Goal: Transaction & Acquisition: Obtain resource

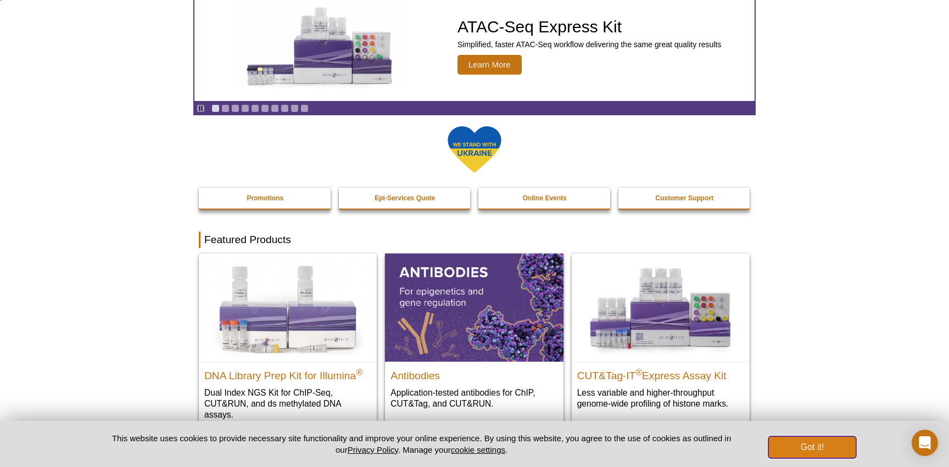
click at [823, 441] on button "Got it!" at bounding box center [812, 448] width 88 height 22
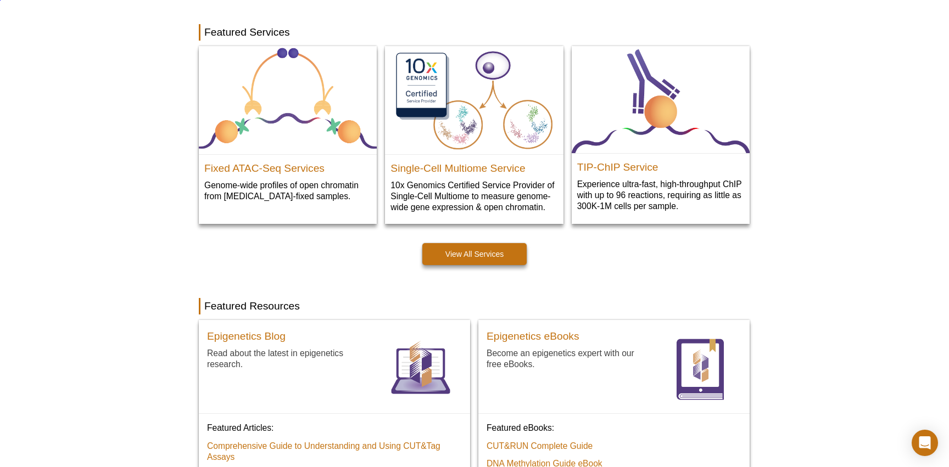
scroll to position [563, 0]
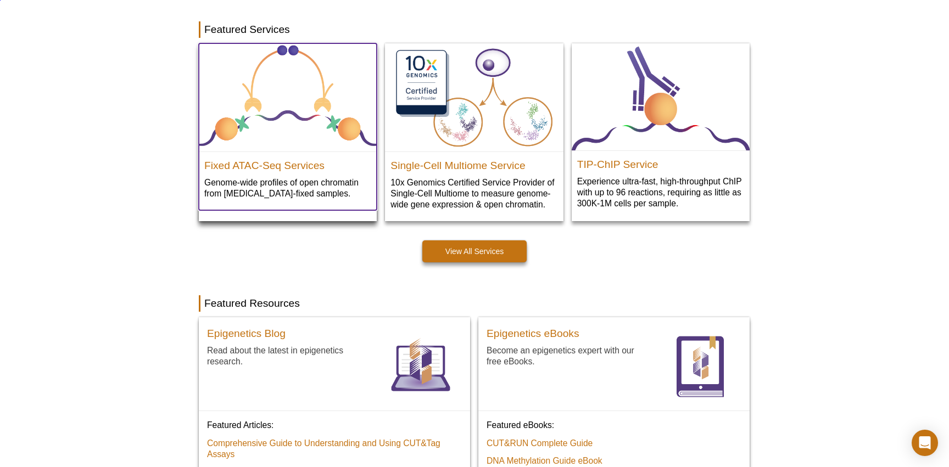
click at [297, 189] on p "Genome-wide profiles of open chromatin from formaldehyde-fixed samples." at bounding box center [287, 188] width 167 height 23
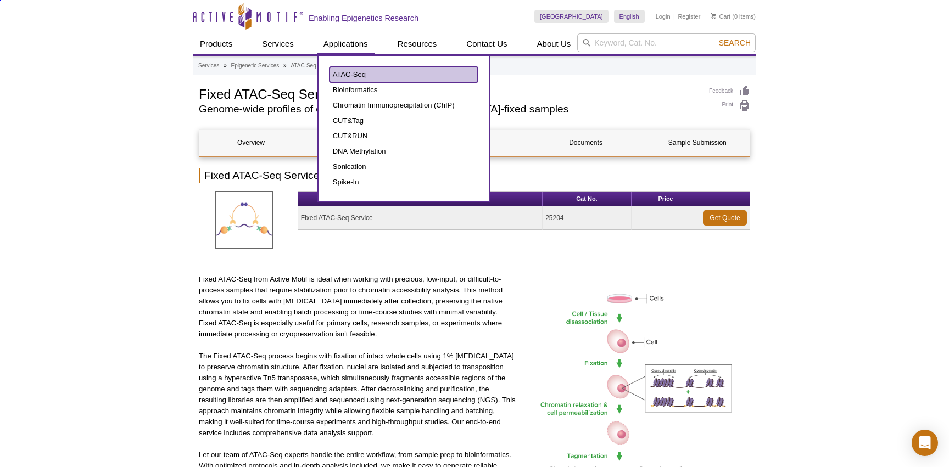
click at [338, 76] on link "ATAC-Seq" at bounding box center [403, 74] width 148 height 15
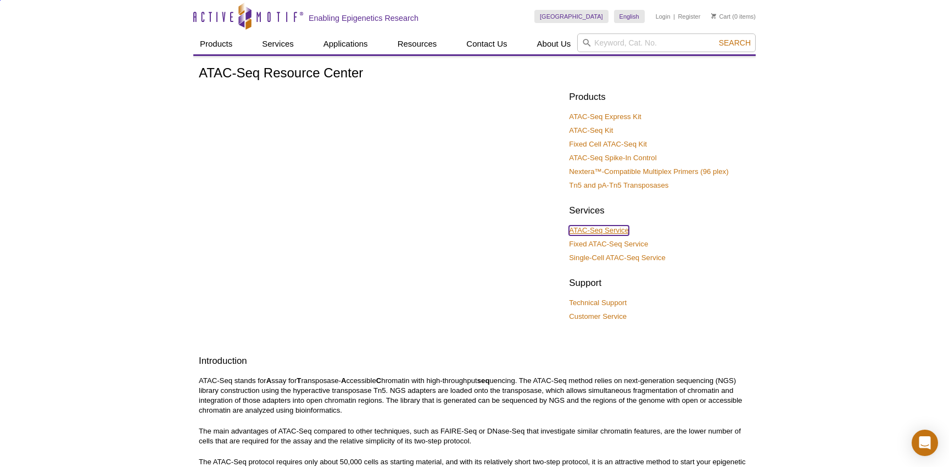
click at [605, 230] on link "ATAC-Seq Service" at bounding box center [599, 231] width 60 height 10
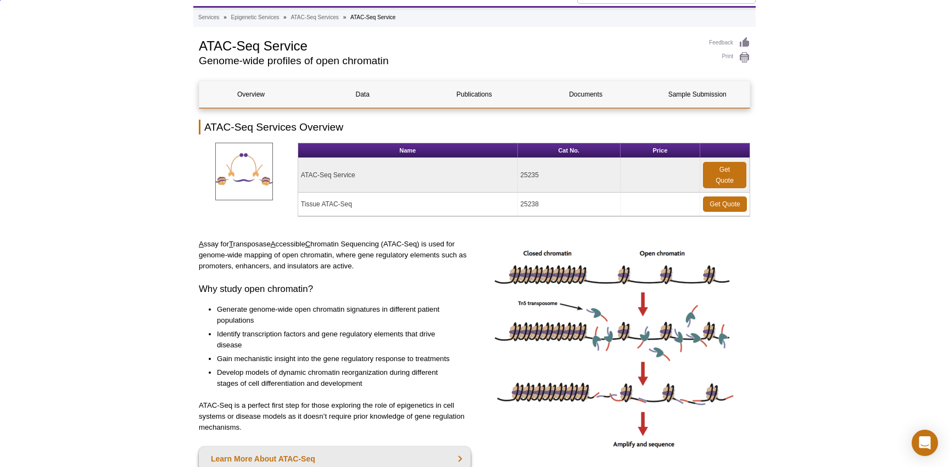
scroll to position [49, 0]
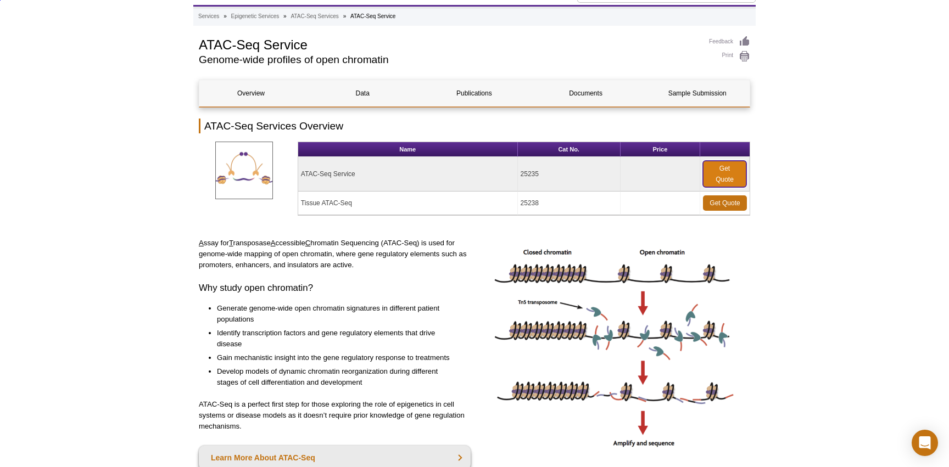
click at [729, 172] on link "Get Quote" at bounding box center [724, 174] width 43 height 26
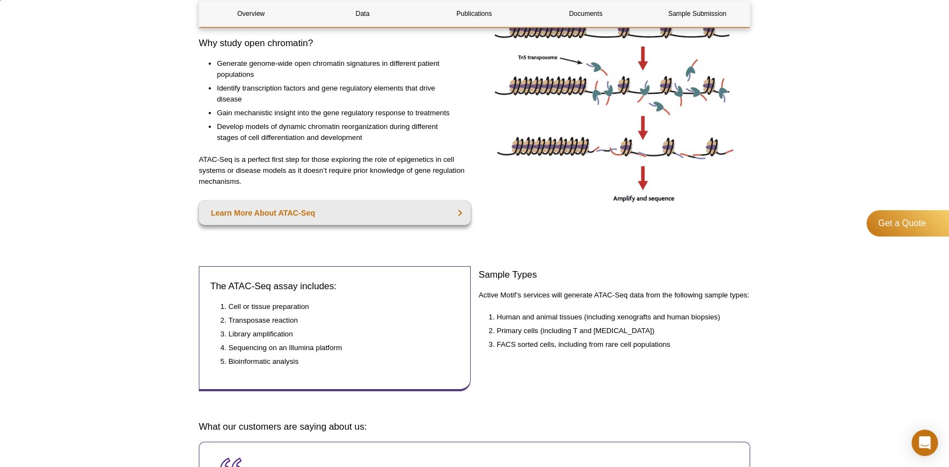
scroll to position [337, 0]
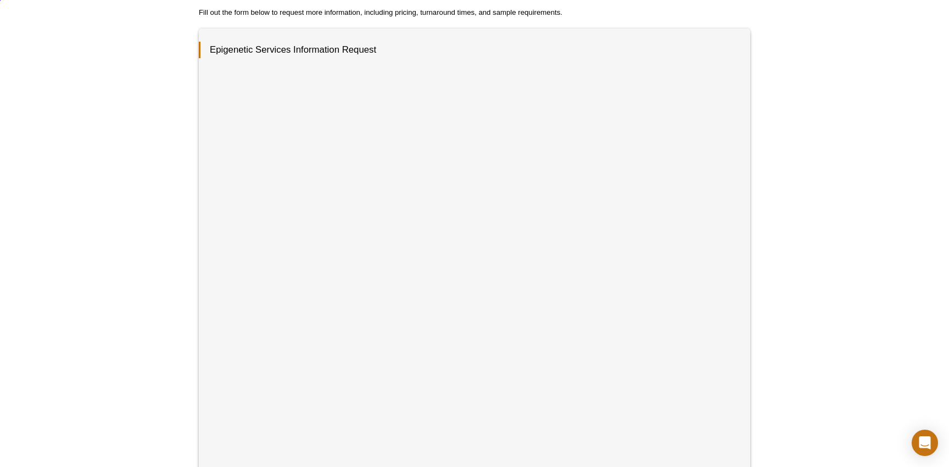
scroll to position [170, 0]
click at [598, 398] on strong "inquire" at bounding box center [593, 391] width 29 height 12
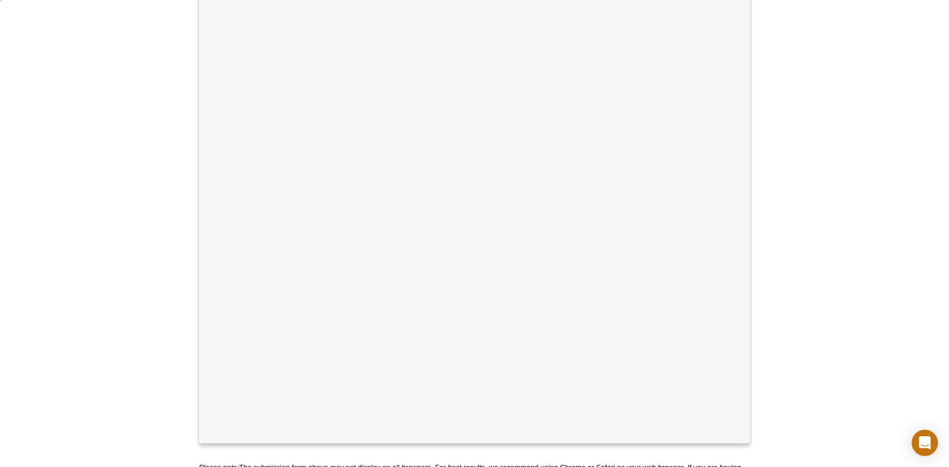
scroll to position [276, 0]
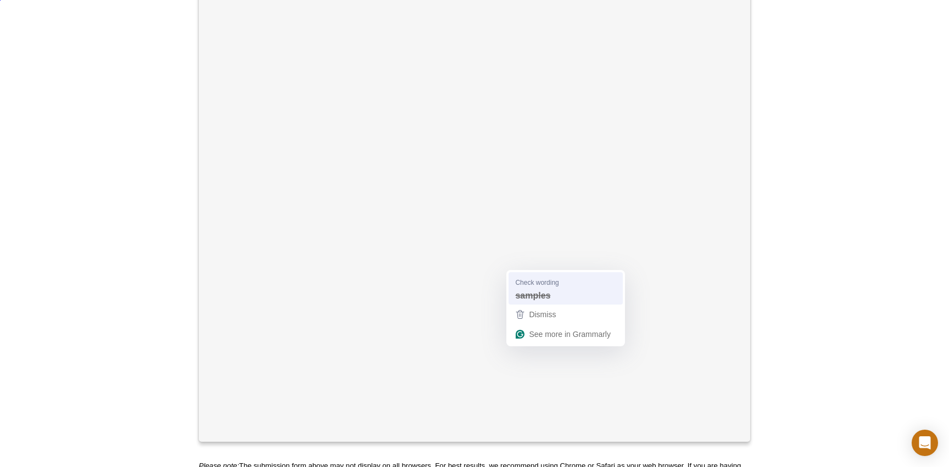
click at [540, 293] on strong "samples" at bounding box center [532, 295] width 35 height 12
click at [563, 284] on div "for" at bounding box center [601, 293] width 105 height 18
click at [581, 282] on span "Change preposition" at bounding box center [595, 279] width 57 height 10
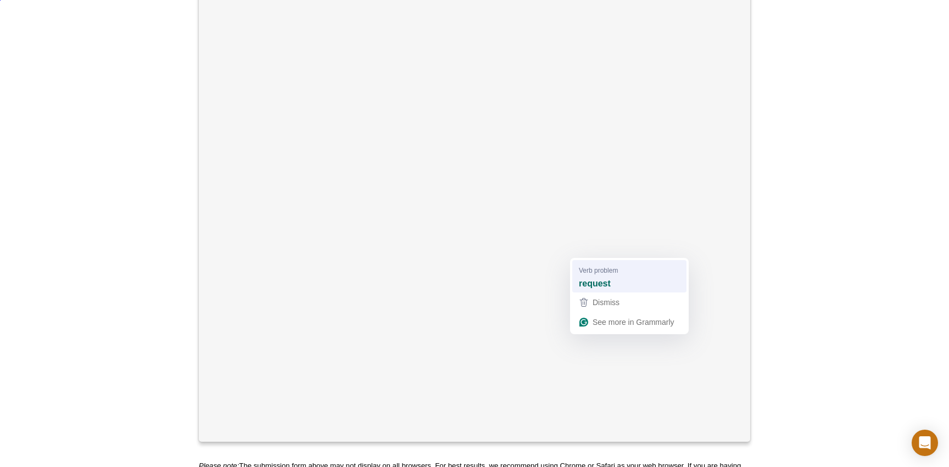
click at [595, 282] on strong "request" at bounding box center [595, 283] width 32 height 12
click at [640, 280] on strong "details" at bounding box center [644, 283] width 28 height 12
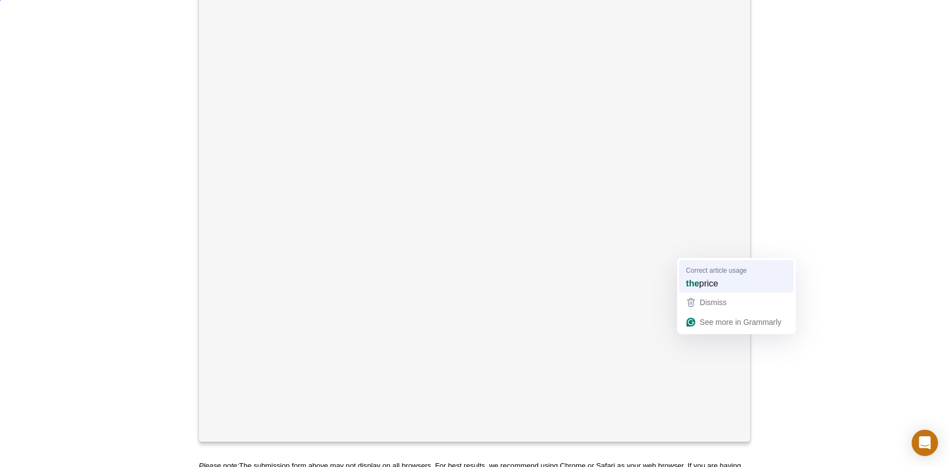
click at [698, 273] on span "Correct article usage" at bounding box center [716, 270] width 61 height 10
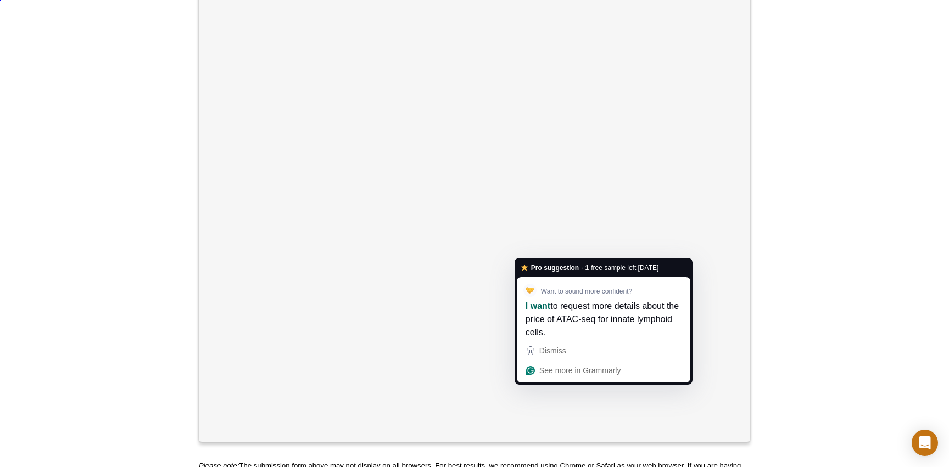
click at [554, 284] on div "Want to sound more confident?" at bounding box center [603, 290] width 160 height 13
